Goal: Task Accomplishment & Management: Use online tool/utility

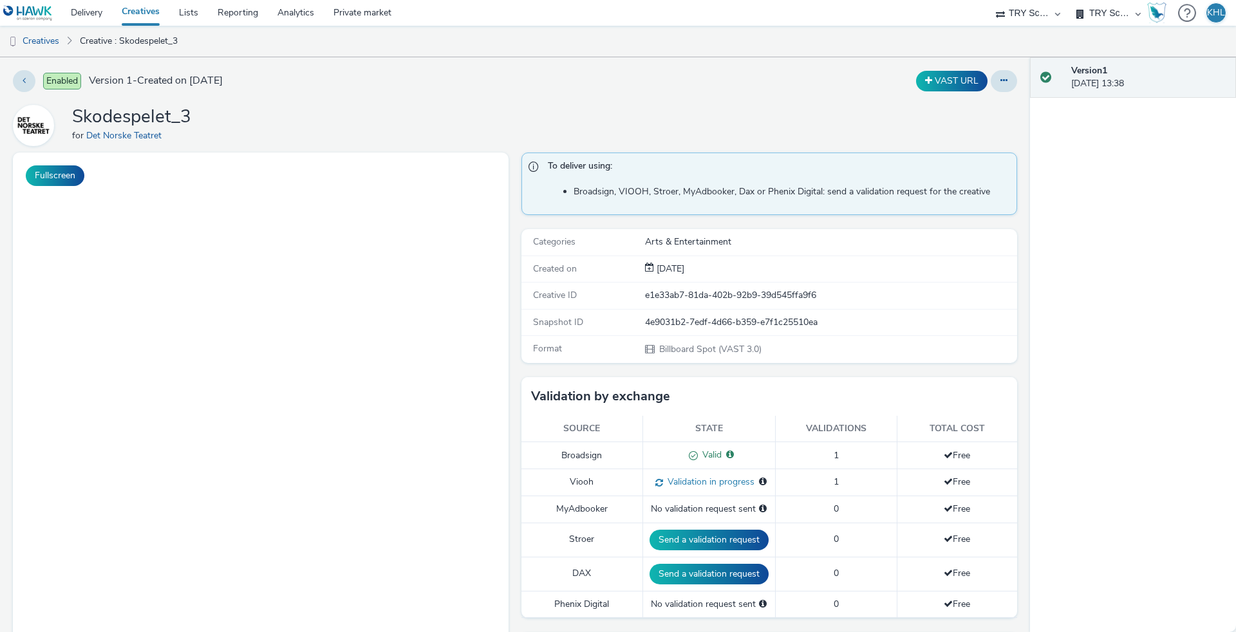
select select "9bcd8e0d-5764-4b89-88fe-b89ee02050ce"
select select "b9dae05b-e3f1-4ff2-954b-b373158465c4"
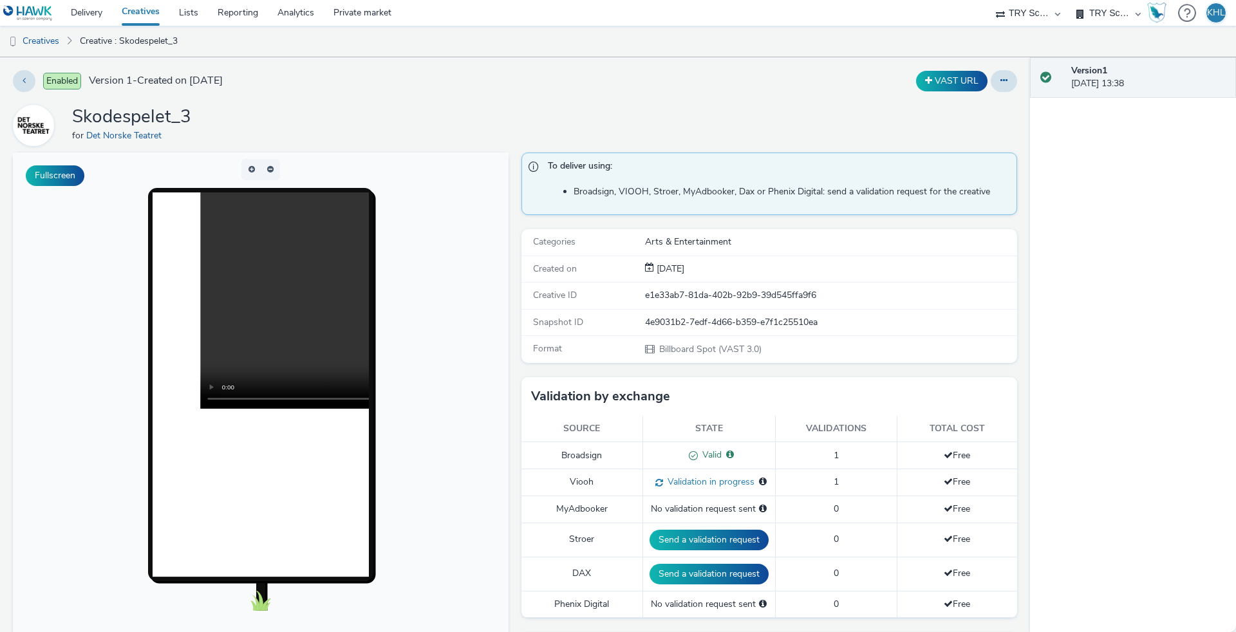
click at [150, 8] on link "Creatives" at bounding box center [140, 13] width 57 height 26
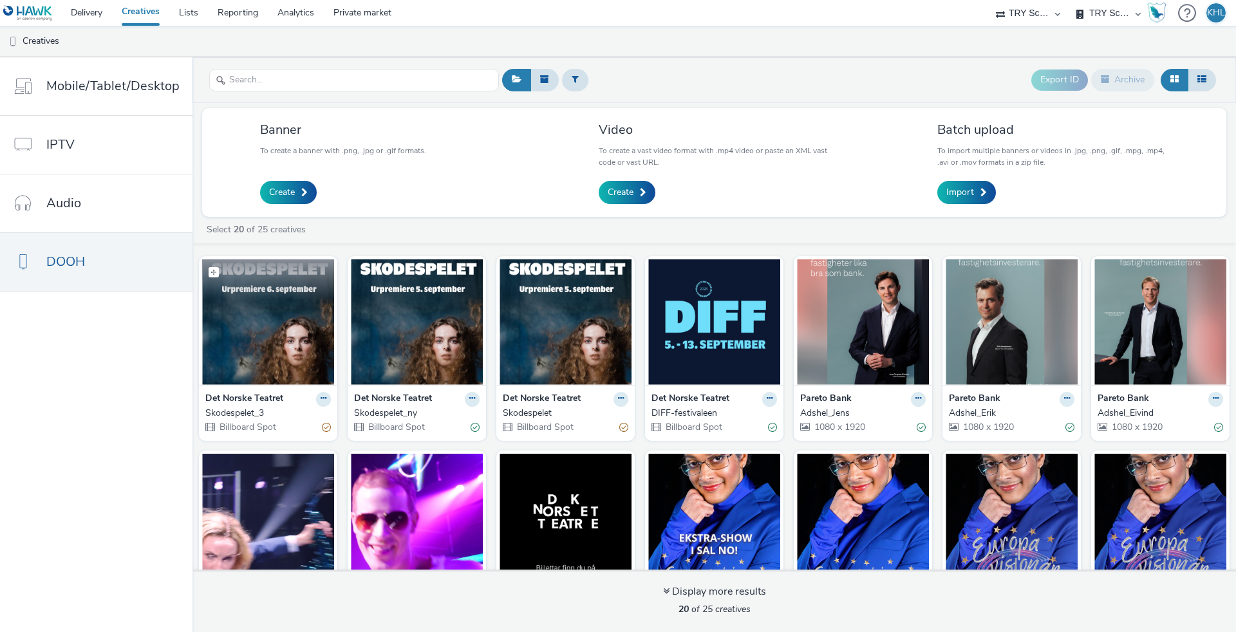
click at [292, 340] on img at bounding box center [268, 321] width 132 height 125
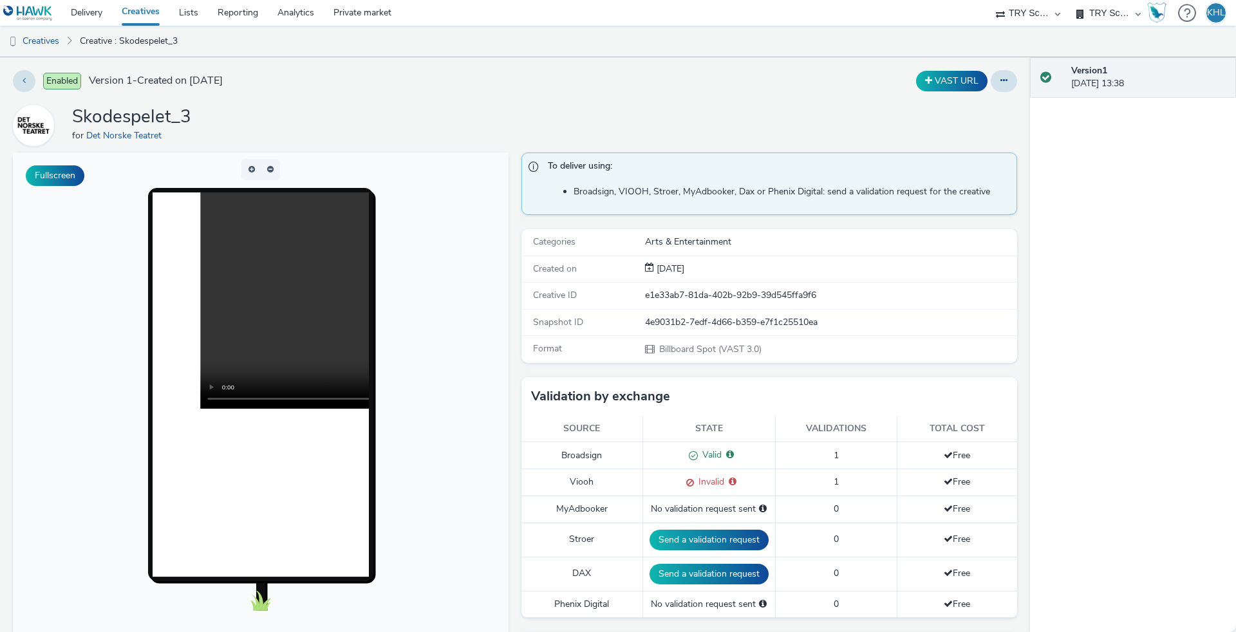
click at [147, 14] on link "Creatives" at bounding box center [140, 13] width 57 height 26
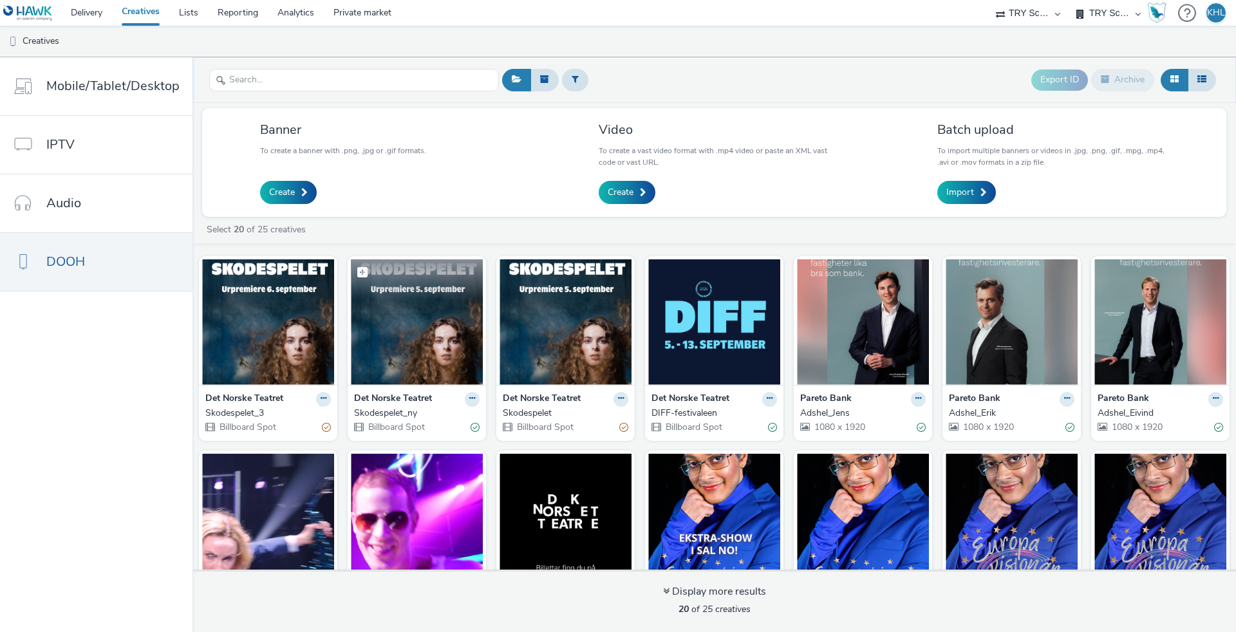
click at [440, 345] on img at bounding box center [417, 321] width 132 height 125
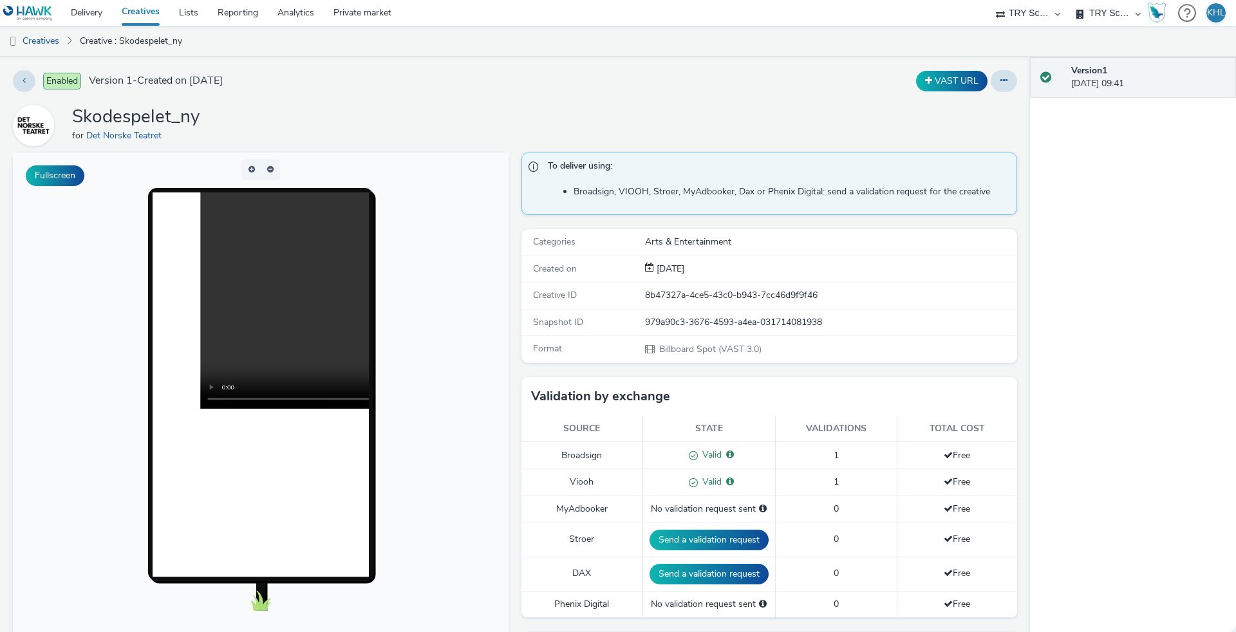
click at [154, 12] on link "Creatives" at bounding box center [140, 13] width 57 height 26
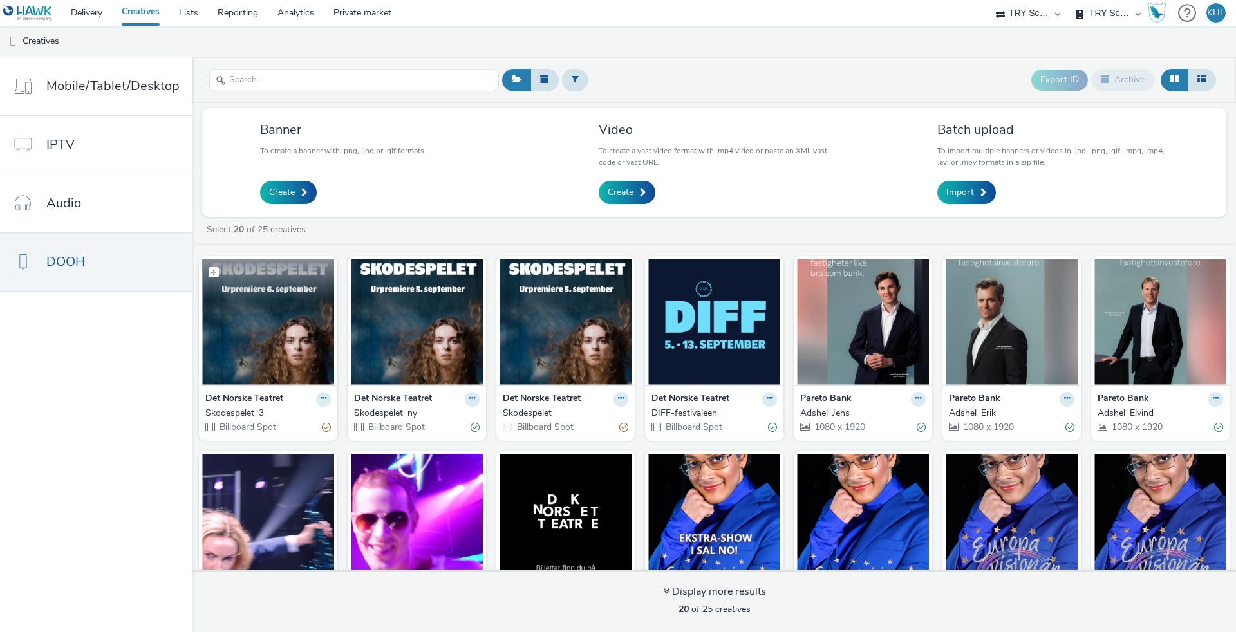
click at [283, 296] on figcaption at bounding box center [268, 279] width 132 height 41
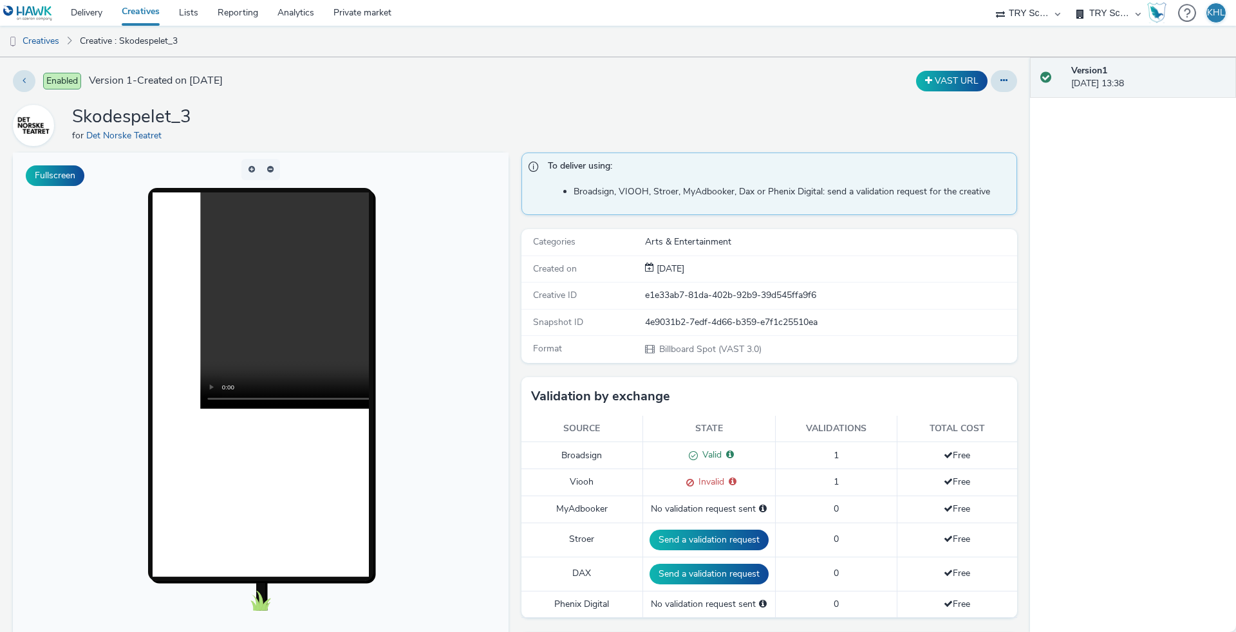
click at [153, 14] on link "Creatives" at bounding box center [140, 13] width 57 height 26
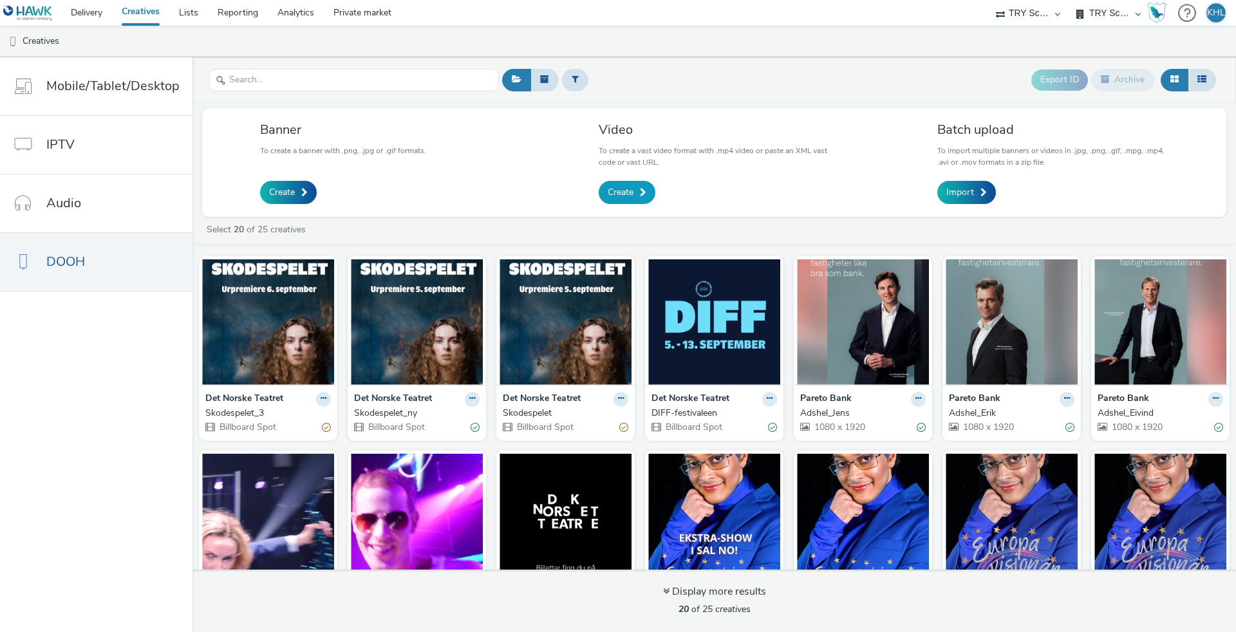
click at [622, 194] on span "Create" at bounding box center [620, 192] width 26 height 13
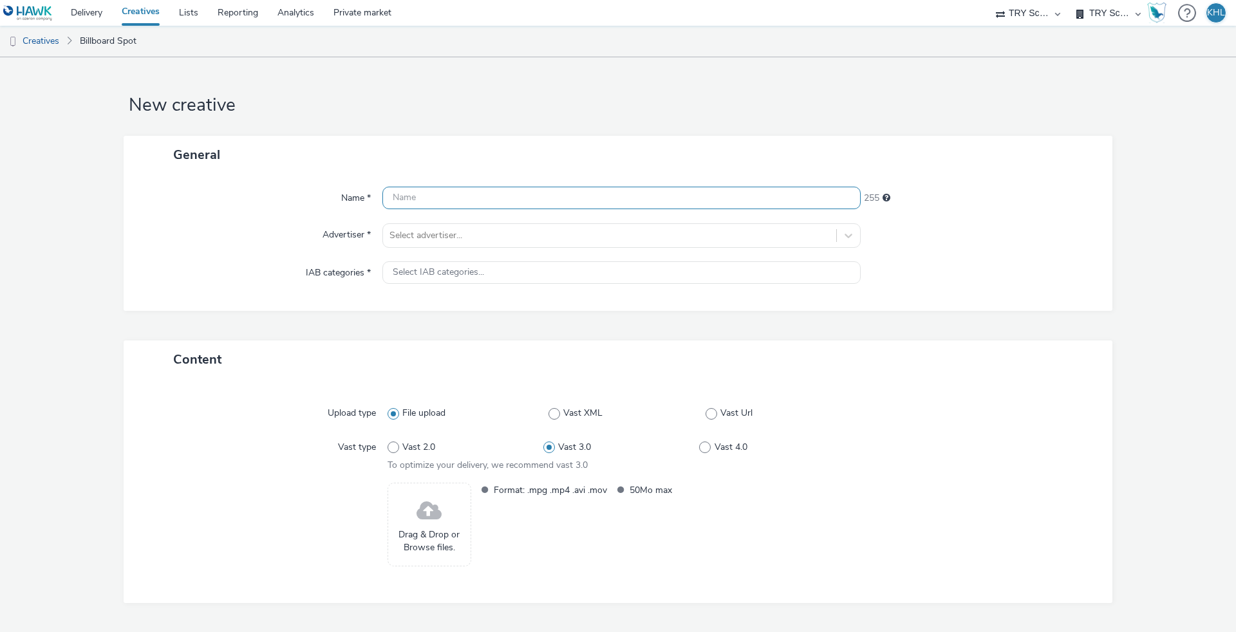
click at [480, 204] on input "text" at bounding box center [621, 198] width 478 height 23
type input "DNT_Test"
click at [492, 232] on div at bounding box center [609, 235] width 440 height 15
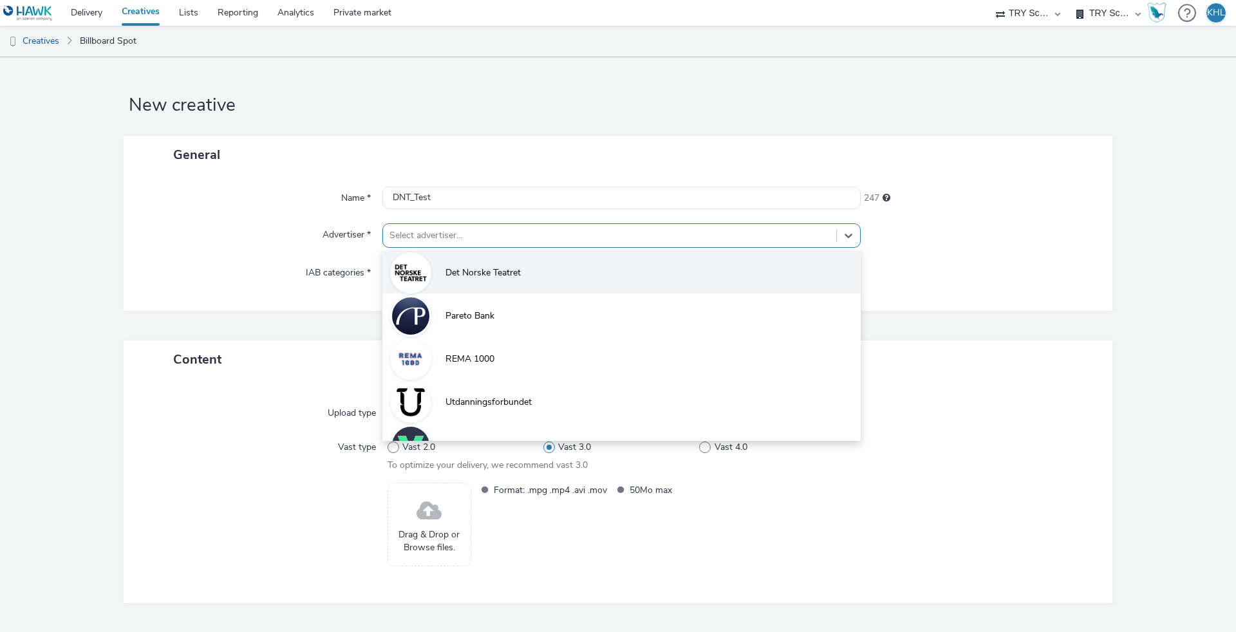
click at [467, 274] on span "Det Norske Teatret" at bounding box center [482, 272] width 75 height 13
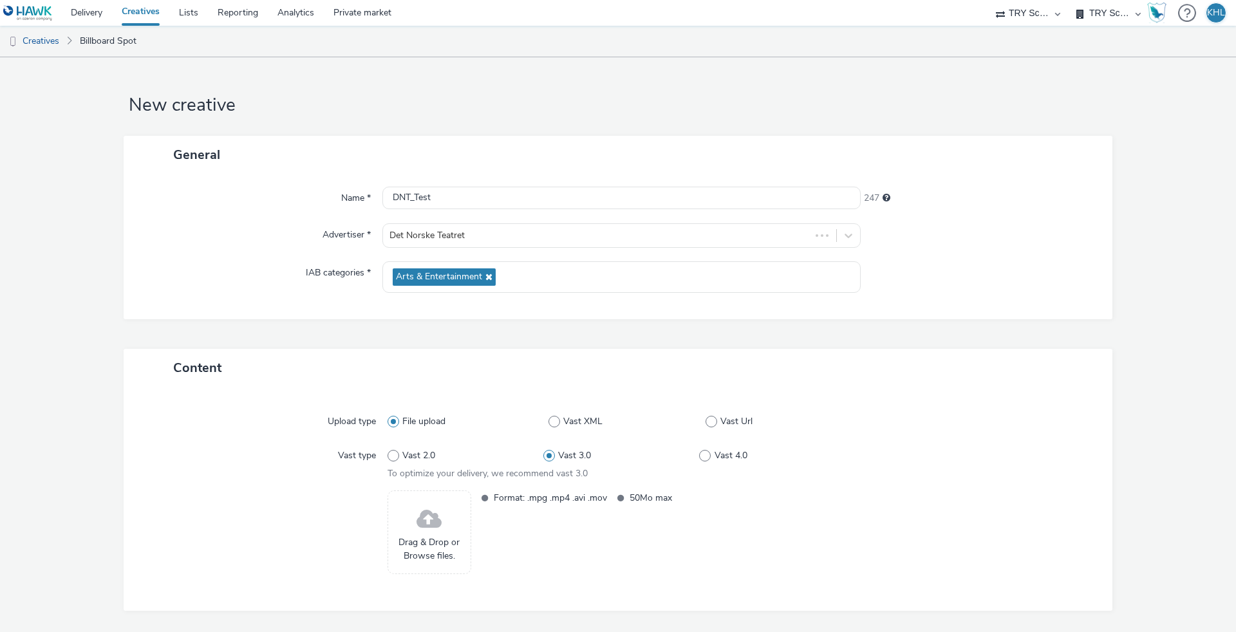
click at [431, 533] on span at bounding box center [428, 520] width 25 height 34
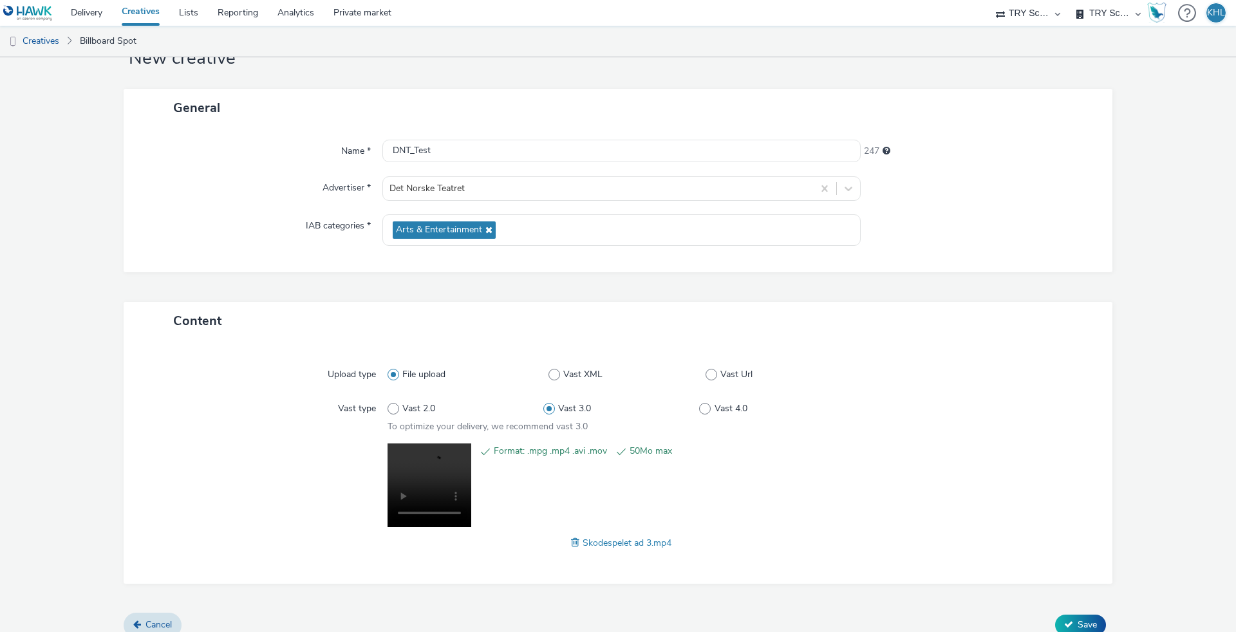
scroll to position [57, 0]
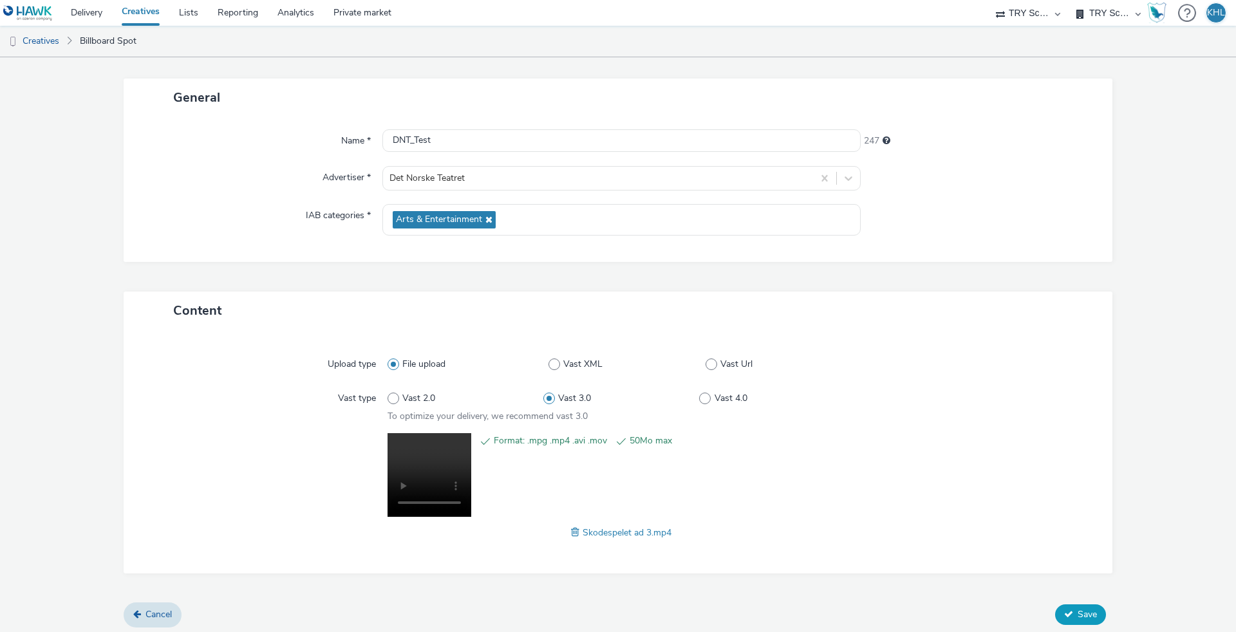
click at [1082, 613] on span "Save" at bounding box center [1086, 614] width 19 height 12
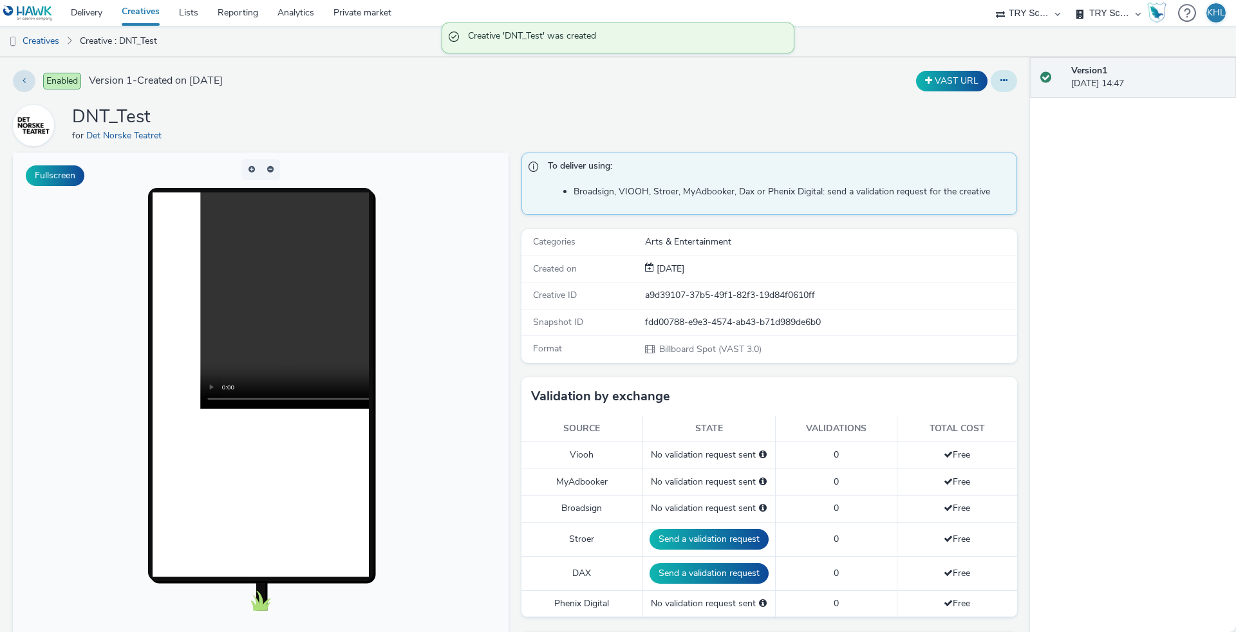
click at [1005, 85] on button at bounding box center [1003, 81] width 26 height 22
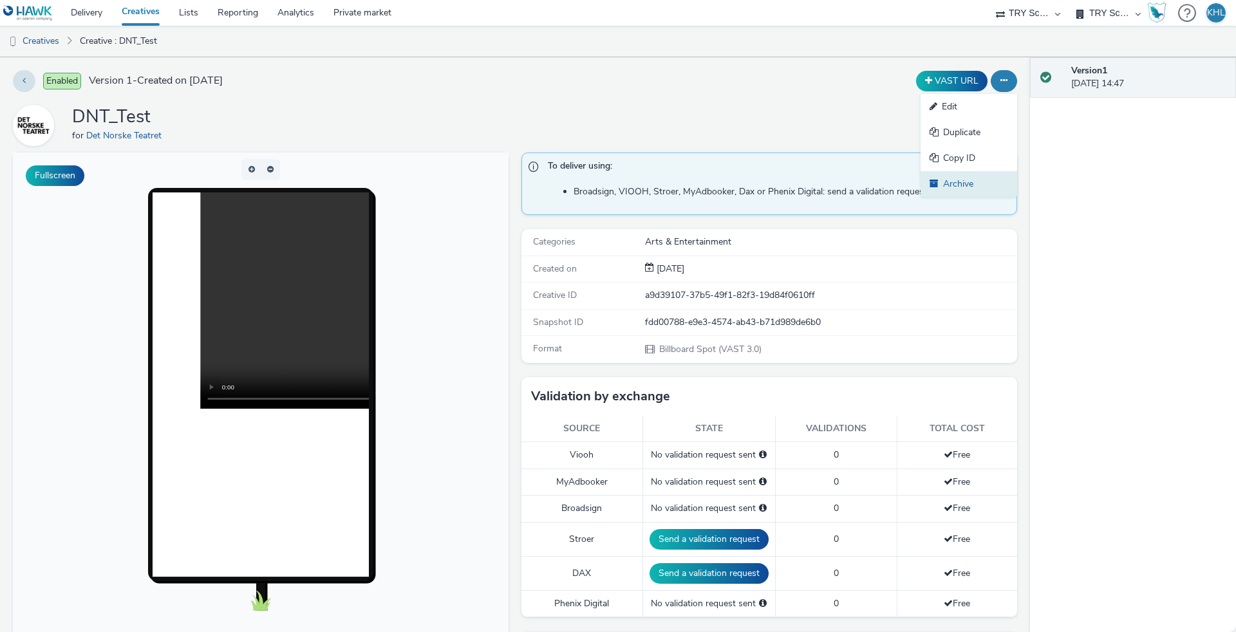
click at [981, 194] on link "Archive" at bounding box center [968, 184] width 97 height 26
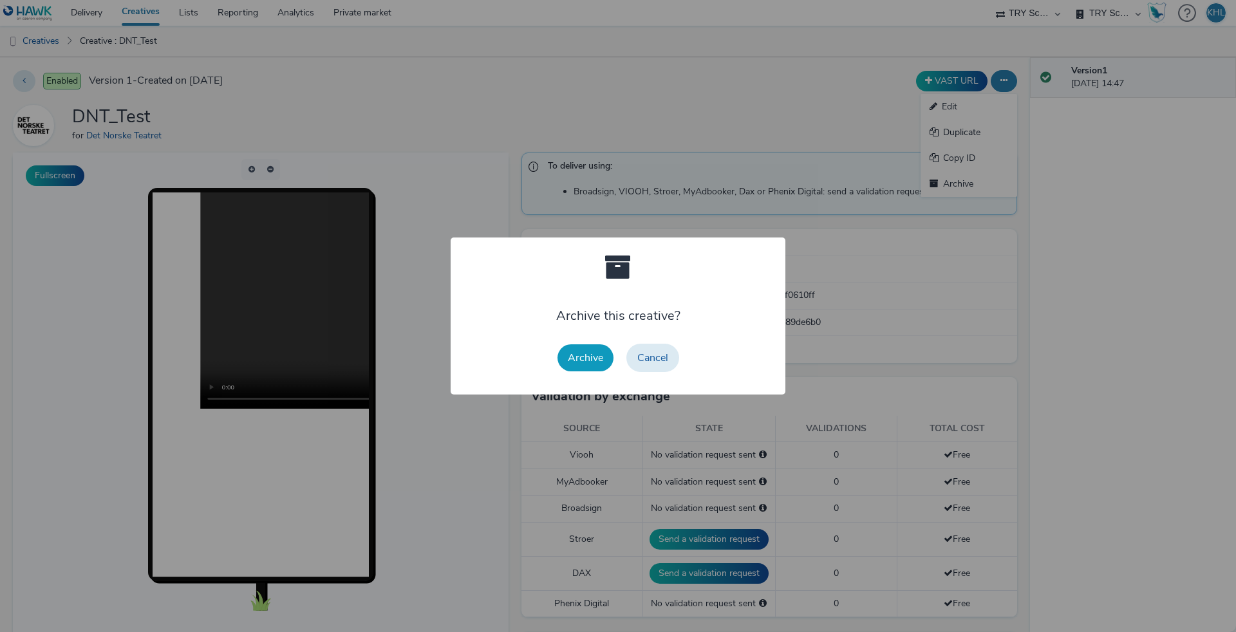
click at [593, 361] on button "Archive" at bounding box center [585, 357] width 56 height 27
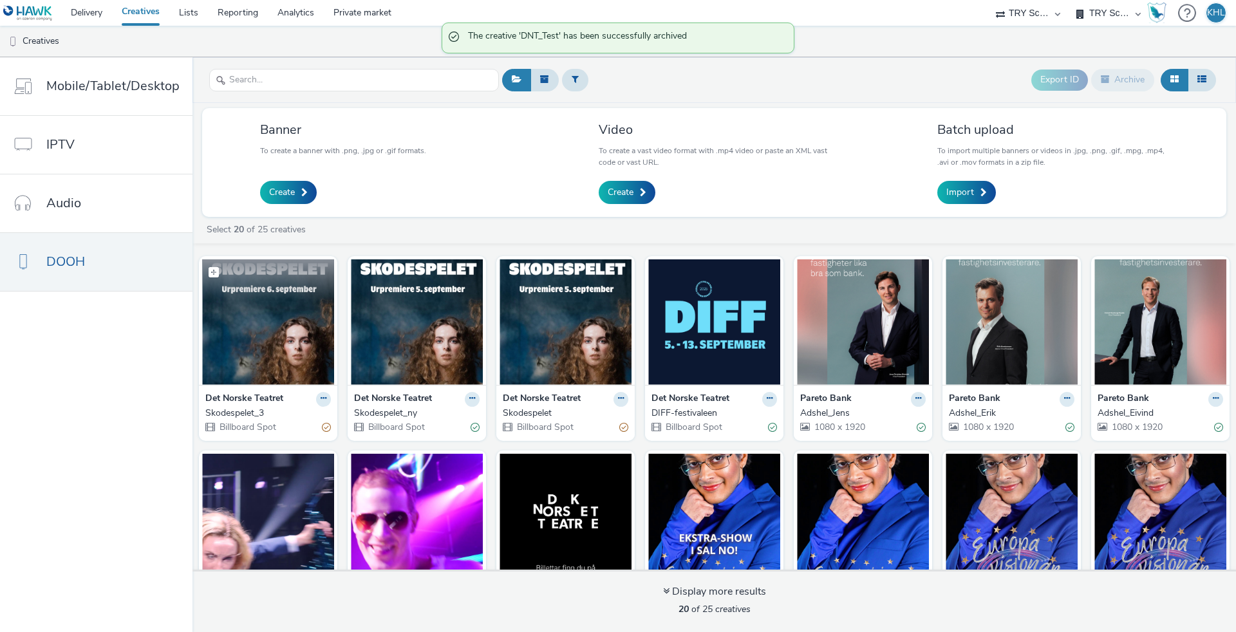
click at [296, 329] on img at bounding box center [268, 321] width 132 height 125
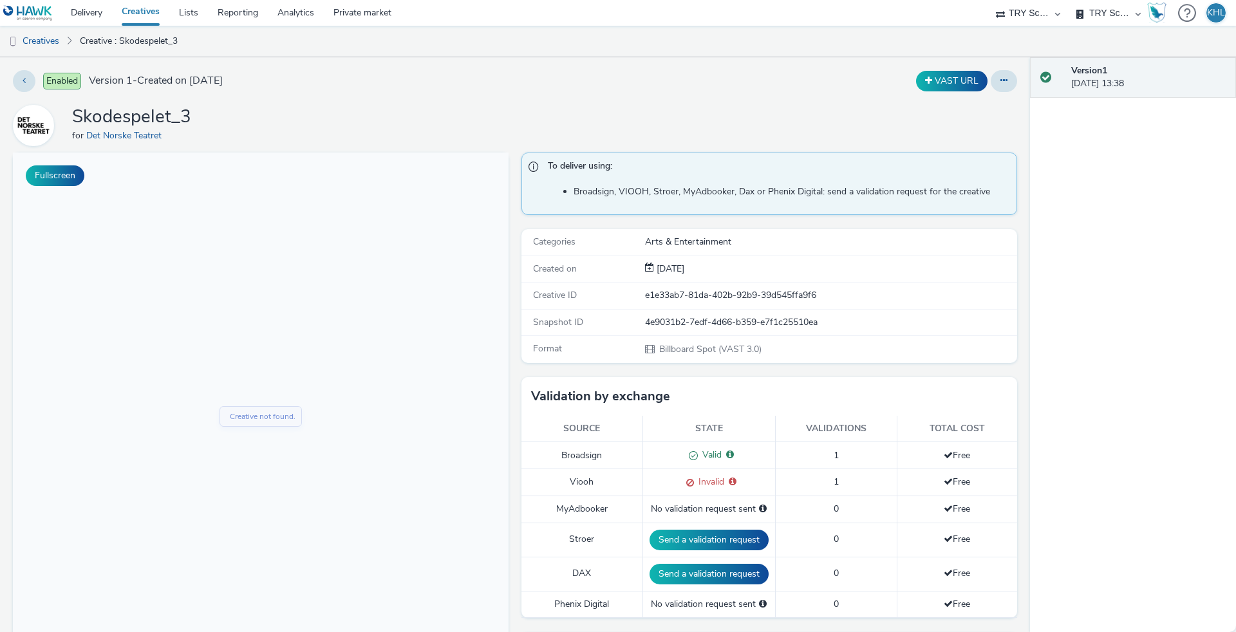
scroll to position [104, 0]
